Goal: Transaction & Acquisition: Purchase product/service

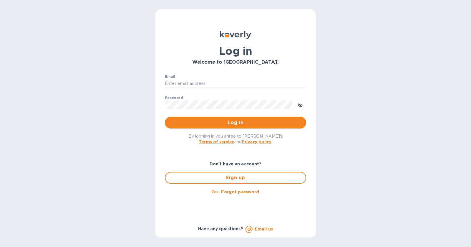
type input "[PERSON_NAME][EMAIL_ADDRESS][DOMAIN_NAME]"
click at [247, 118] on button "Log in" at bounding box center [235, 123] width 141 height 12
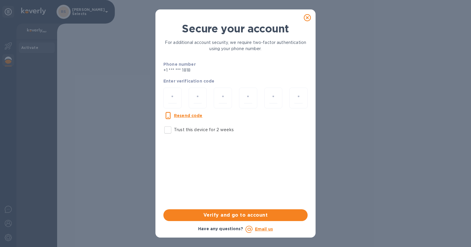
click at [182, 130] on p "Trust this device for 2 weeks" at bounding box center [204, 130] width 60 height 6
click at [174, 130] on input "Trust this device for 2 weeks" at bounding box center [168, 130] width 12 height 12
checkbox input "true"
click at [175, 94] on input "number" at bounding box center [172, 97] width 8 height 11
type input "7"
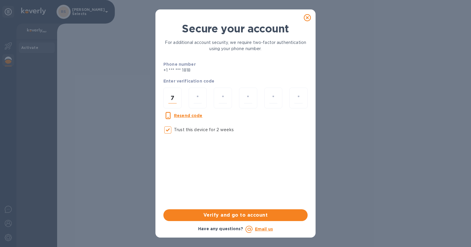
type input "7"
type input "6"
type input "2"
type input "0"
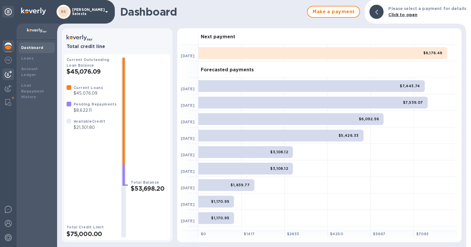
click at [9, 74] on img at bounding box center [8, 74] width 7 height 7
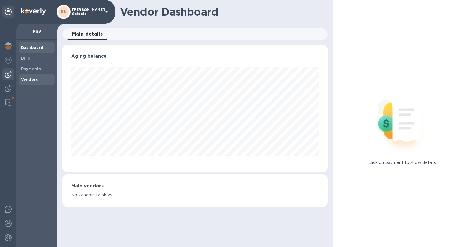
click at [33, 81] on b "Vendors" at bounding box center [29, 79] width 17 height 4
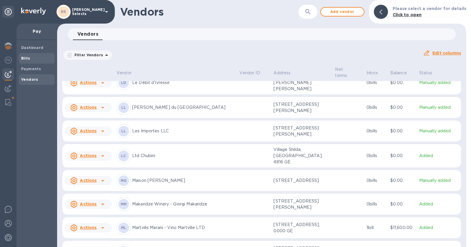
scroll to position [1143, 0]
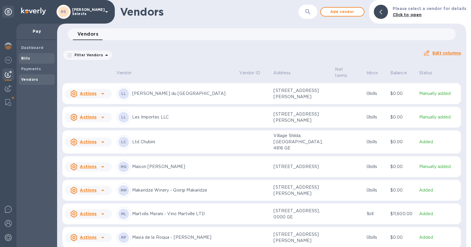
click at [34, 56] on span "Bills" at bounding box center [36, 58] width 31 height 6
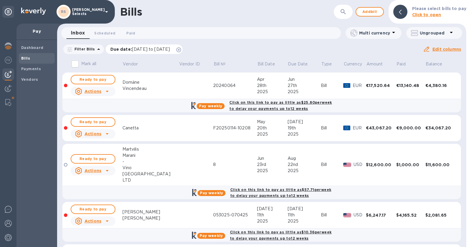
click at [181, 48] on icon at bounding box center [178, 49] width 5 height 5
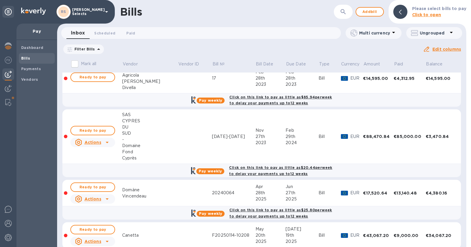
scroll to position [56, 0]
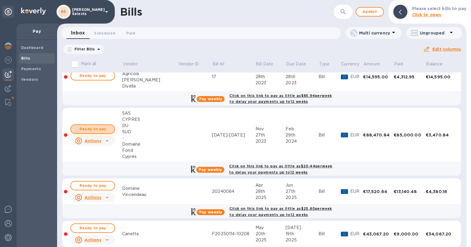
click at [104, 125] on span "Ready to pay" at bounding box center [93, 128] width 34 height 7
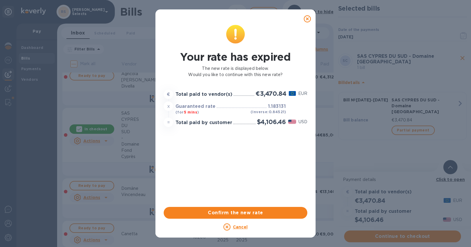
click at [307, 17] on icon at bounding box center [307, 18] width 7 height 7
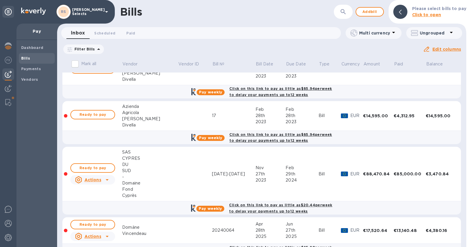
scroll to position [18, 0]
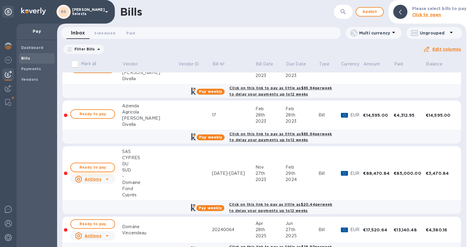
click at [105, 165] on span "Ready to pay" at bounding box center [93, 167] width 34 height 7
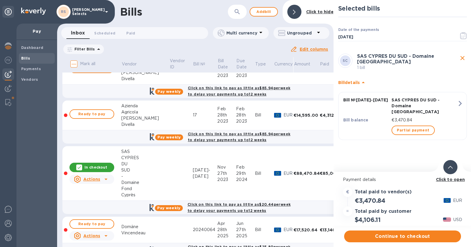
click at [464, 58] on icon "close" at bounding box center [462, 57] width 7 height 7
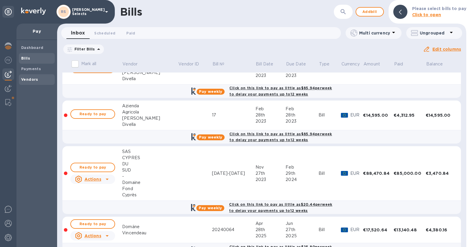
click at [36, 82] on div "Vendors" at bounding box center [37, 79] width 36 height 11
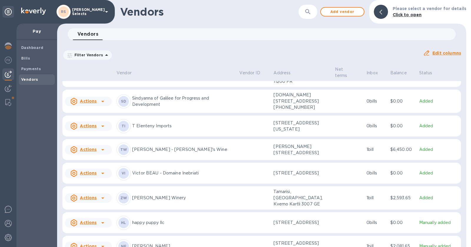
scroll to position [1524, 0]
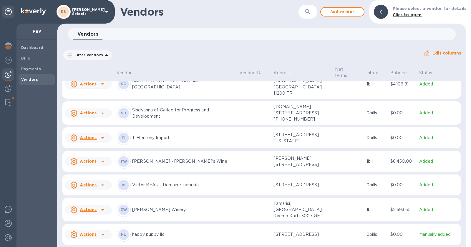
click at [229, 90] on p "SAS CYPRES DU SUD - Domaine [GEOGRAPHIC_DATA]" at bounding box center [183, 84] width 102 height 12
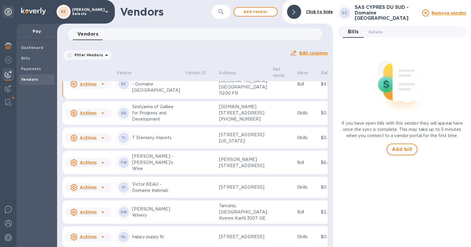
scroll to position [1681, 0]
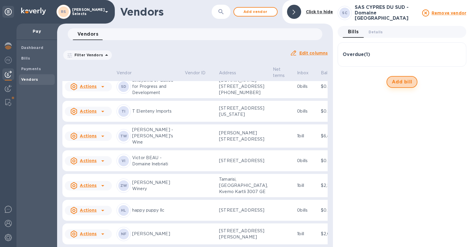
click at [411, 78] on span "Add bill" at bounding box center [402, 81] width 21 height 7
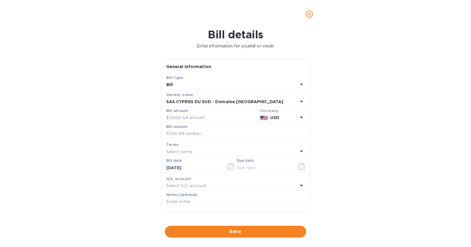
click at [289, 117] on p "USD" at bounding box center [283, 118] width 27 height 6
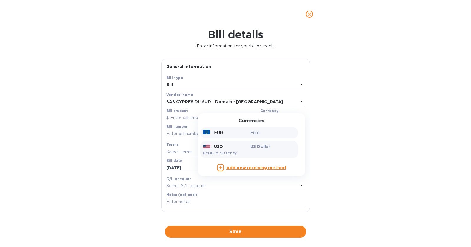
click at [265, 133] on p "Euro" at bounding box center [272, 133] width 45 height 6
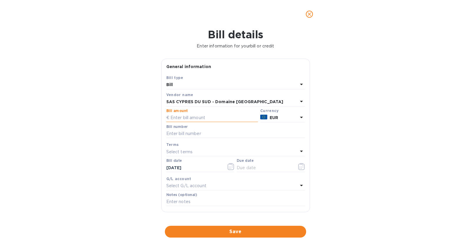
click at [217, 117] on input "text" at bounding box center [212, 117] width 92 height 9
click at [197, 132] on input "text" at bounding box center [235, 133] width 139 height 9
paste input "FSAS2097"
type input "FSAS2097"
click at [229, 117] on input "text" at bounding box center [212, 117] width 92 height 9
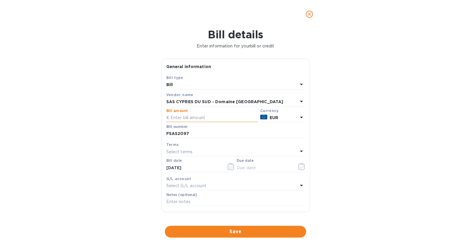
click at [223, 117] on input "text" at bounding box center [212, 117] width 92 height 9
click at [184, 116] on input "12,902.40" at bounding box center [213, 117] width 87 height 9
type input "12,898.40"
click at [213, 153] on div "Select terms" at bounding box center [232, 152] width 132 height 8
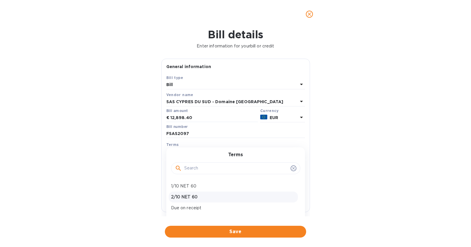
scroll to position [0, 0]
click at [194, 195] on p "Net 60" at bounding box center [233, 196] width 125 height 6
type input "[DATE]"
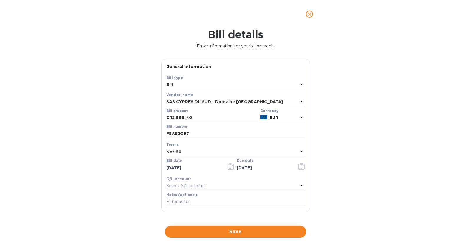
click at [234, 185] on div "Select G/L account" at bounding box center [232, 186] width 132 height 8
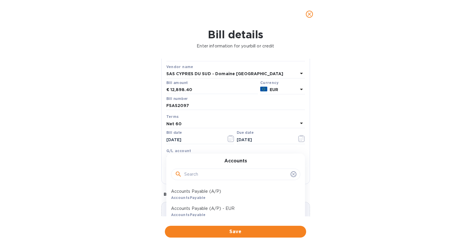
scroll to position [49, 0]
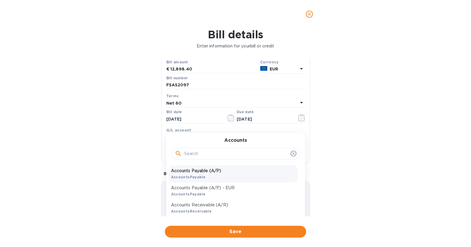
click at [216, 173] on div "Accounts Payable (A/P) AccountsPayable" at bounding box center [233, 173] width 129 height 17
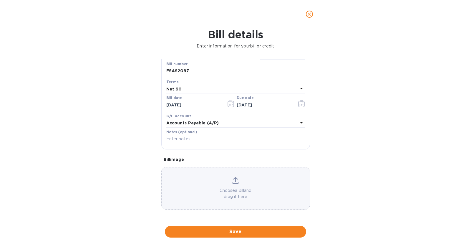
scroll to position [0, 0]
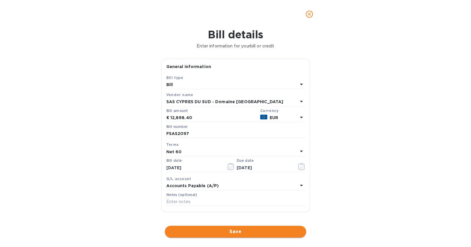
click at [277, 233] on span "Save" at bounding box center [236, 231] width 132 height 7
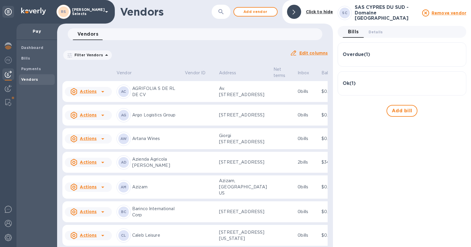
click at [398, 81] on div "Ok ( 1 )" at bounding box center [402, 84] width 119 height 6
click at [412, 85] on div "Ok ( 1 )" at bounding box center [402, 83] width 119 height 14
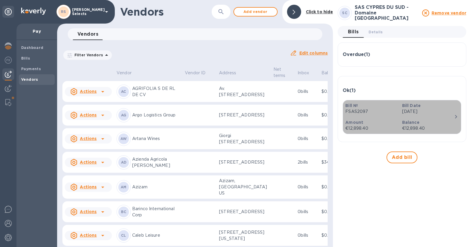
click at [407, 112] on div "Bill Date [DATE]" at bounding box center [428, 108] width 57 height 17
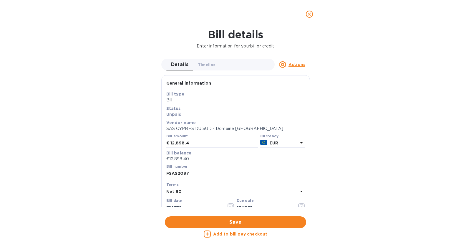
click at [252, 235] on u "Add to bill pay checkout" at bounding box center [240, 233] width 54 height 5
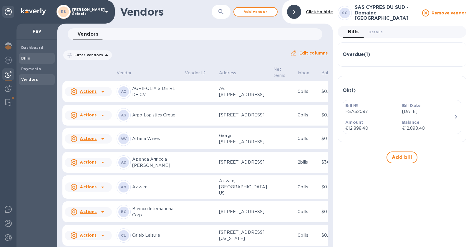
click at [33, 59] on span "Bills" at bounding box center [36, 58] width 31 height 6
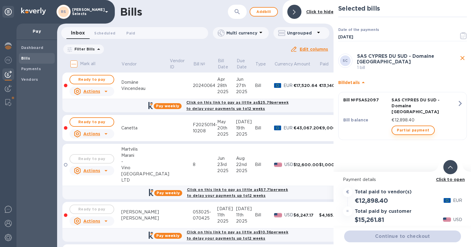
click at [422, 127] on span "Partial payment" at bounding box center [413, 130] width 32 height 7
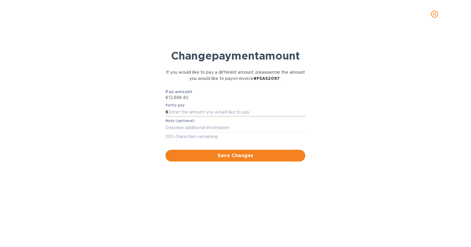
click at [227, 113] on input "text" at bounding box center [237, 112] width 137 height 9
type input "5,000"
click at [256, 152] on span "Save Changes" at bounding box center [235, 155] width 130 height 7
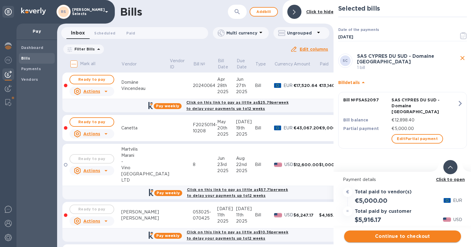
click at [441, 237] on span "Continue to checkout" at bounding box center [402, 236] width 107 height 7
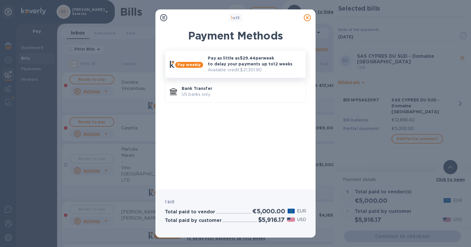
click at [275, 68] on p "Available credit: $21,301.80" at bounding box center [254, 70] width 93 height 6
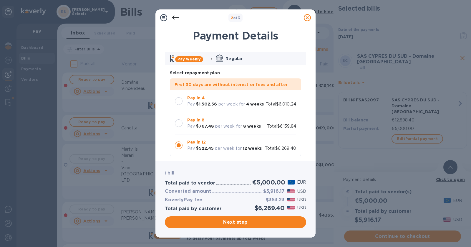
scroll to position [30, 0]
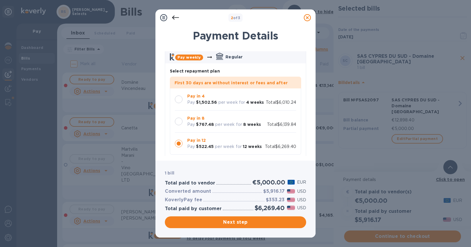
click at [270, 121] on p "Total $6,139.84" at bounding box center [281, 124] width 29 height 6
click at [293, 222] on span "Next step" at bounding box center [236, 221] width 132 height 7
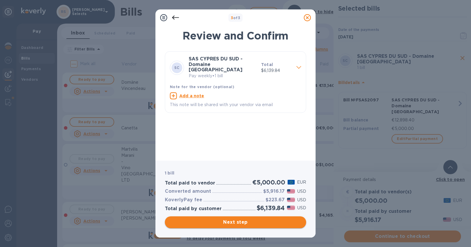
click at [277, 221] on span "Next step" at bounding box center [236, 221] width 132 height 7
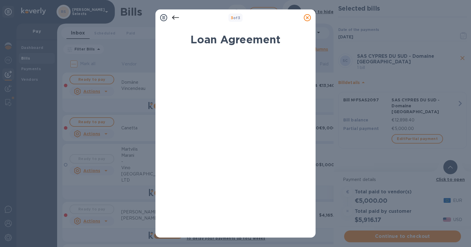
scroll to position [82, 0]
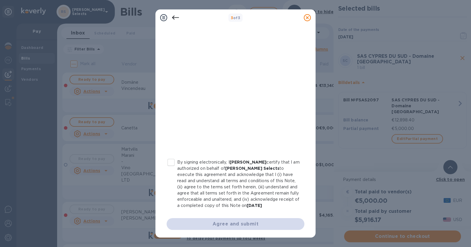
click at [173, 161] on input "By signing electronically, I [PERSON_NAME] certify that I am authorized on beha…" at bounding box center [171, 162] width 12 height 12
checkbox input "true"
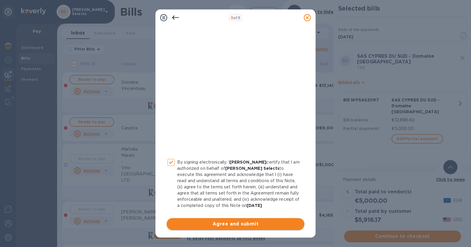
click at [220, 222] on span "Agree and submit" at bounding box center [235, 223] width 128 height 7
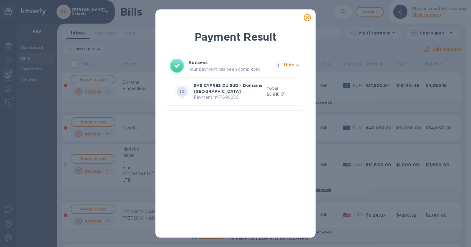
click at [367, 116] on div "Payment Result Success Your payment has been completed. 1 Hide SC SAS CYPRES DU…" at bounding box center [235, 123] width 471 height 247
click at [309, 20] on icon at bounding box center [307, 17] width 7 height 7
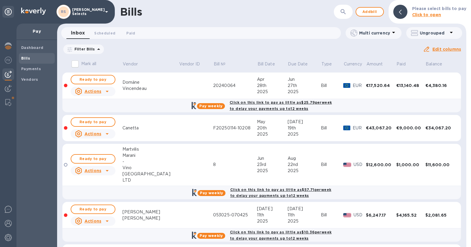
click at [0, 0] on icon at bounding box center [0, 0] width 0 height 0
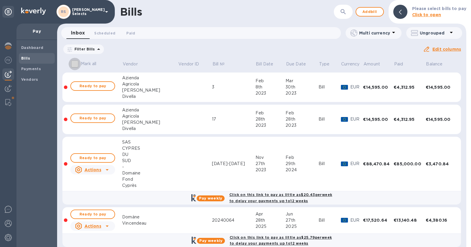
click at [77, 64] on input "Mark all" at bounding box center [75, 64] width 12 height 12
checkbox input "false"
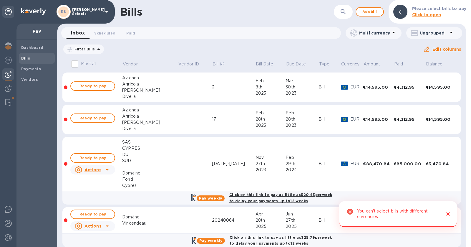
click at [448, 214] on icon "Close" at bounding box center [448, 214] width 4 height 4
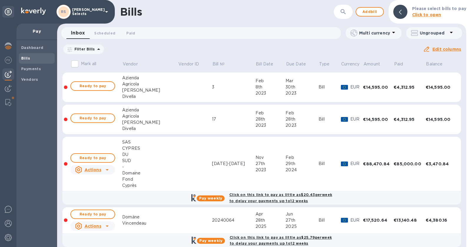
click at [397, 31] on div "Multi currency" at bounding box center [374, 33] width 56 height 12
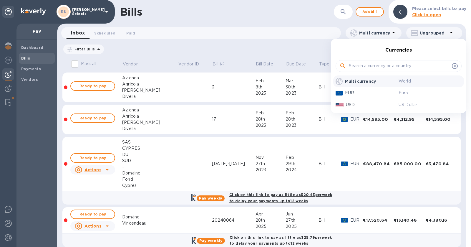
click at [451, 32] on div at bounding box center [235, 123] width 471 height 247
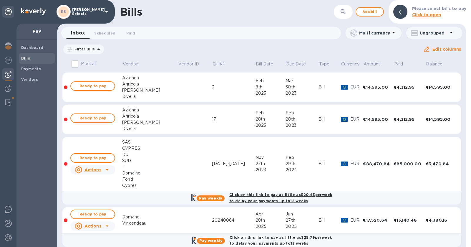
click at [98, 49] on icon at bounding box center [98, 49] width 7 height 7
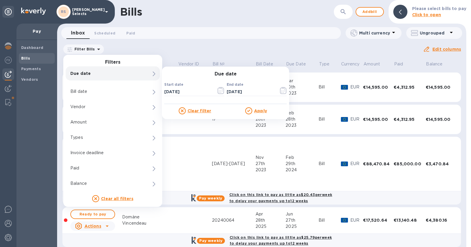
click at [216, 43] on div "Bills ​ Add bill Please select bills to pay Click to open Inbox 0 Scheduled 0 P…" at bounding box center [261, 123] width 409 height 247
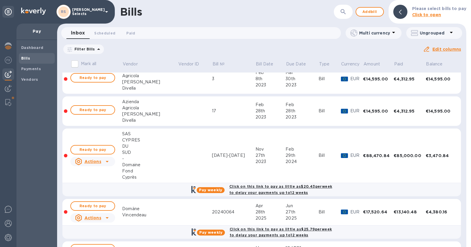
scroll to position [0, 0]
